Goal: Communication & Community: Ask a question

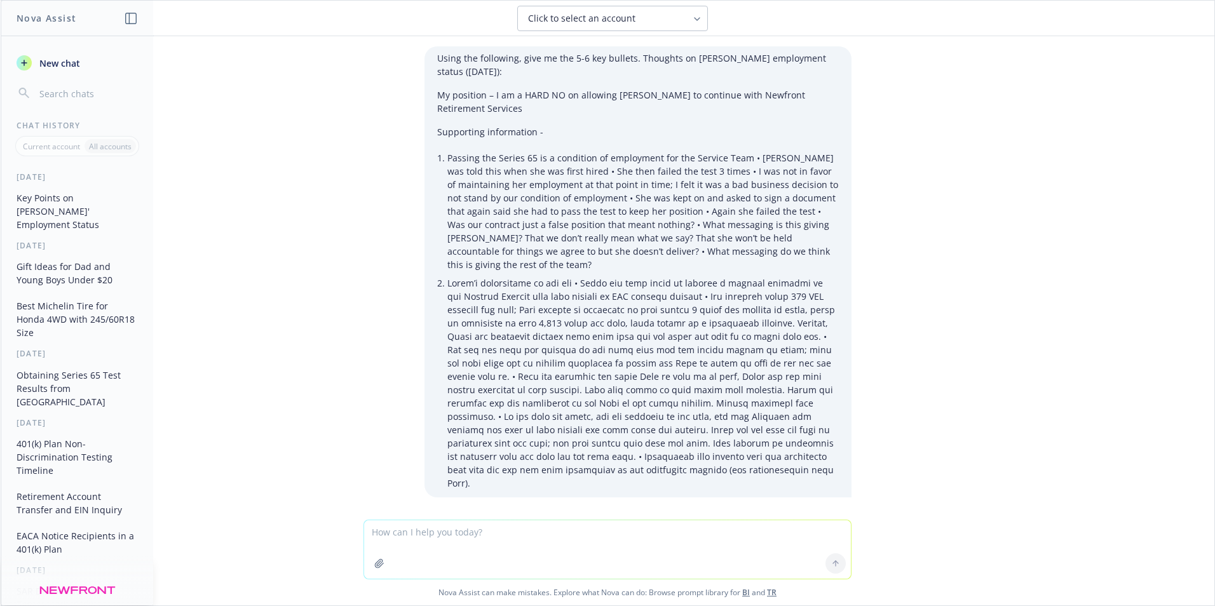
scroll to position [207, 0]
